Goal: Information Seeking & Learning: Learn about a topic

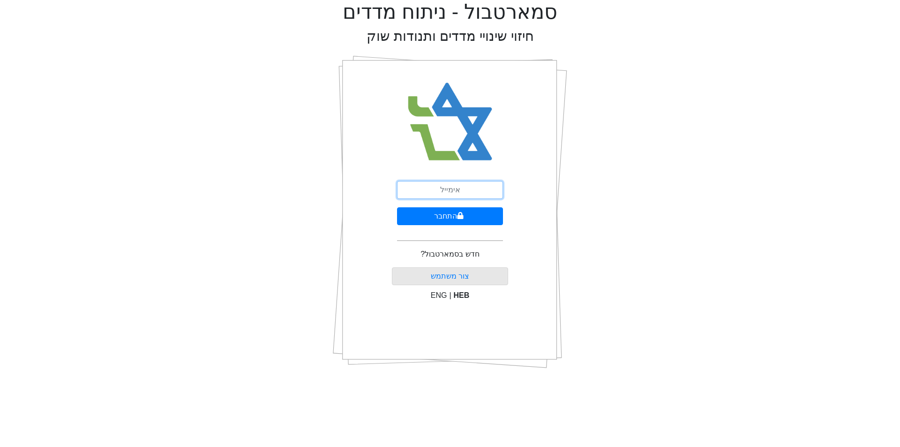
click at [463, 191] on input "email" at bounding box center [450, 190] width 106 height 18
type input "[EMAIL_ADDRESS][DOMAIN_NAME]"
click at [397, 207] on button "התחבר" at bounding box center [450, 216] width 106 height 18
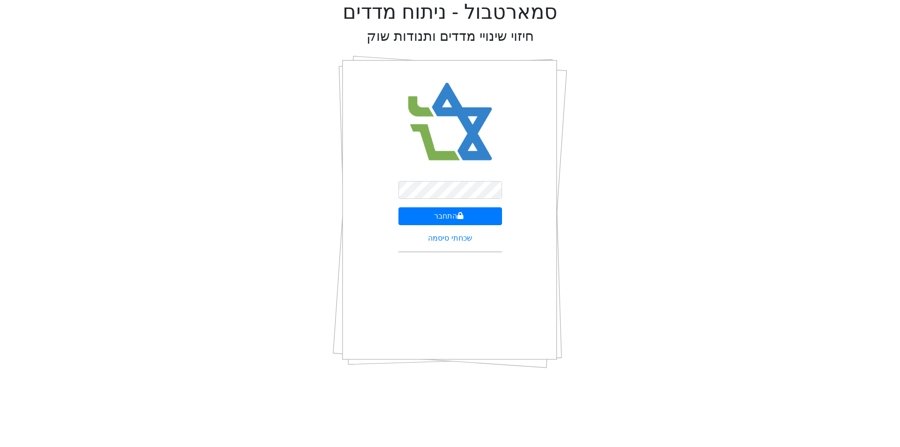
click at [589, 186] on div "סמארטבול - ניתוח מדדים חיזוי שינויי מדדים ותנודות שוק התחבר שכחתי סיסמה" at bounding box center [450, 188] width 886 height 376
click at [480, 209] on button "התחבר" at bounding box center [450, 216] width 104 height 18
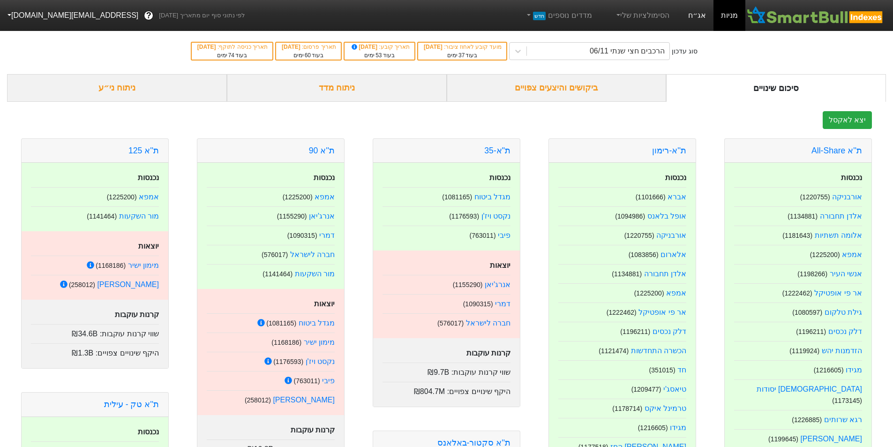
click at [704, 20] on link "אג״ח" at bounding box center [696, 15] width 33 height 31
